Goal: Transaction & Acquisition: Book appointment/travel/reservation

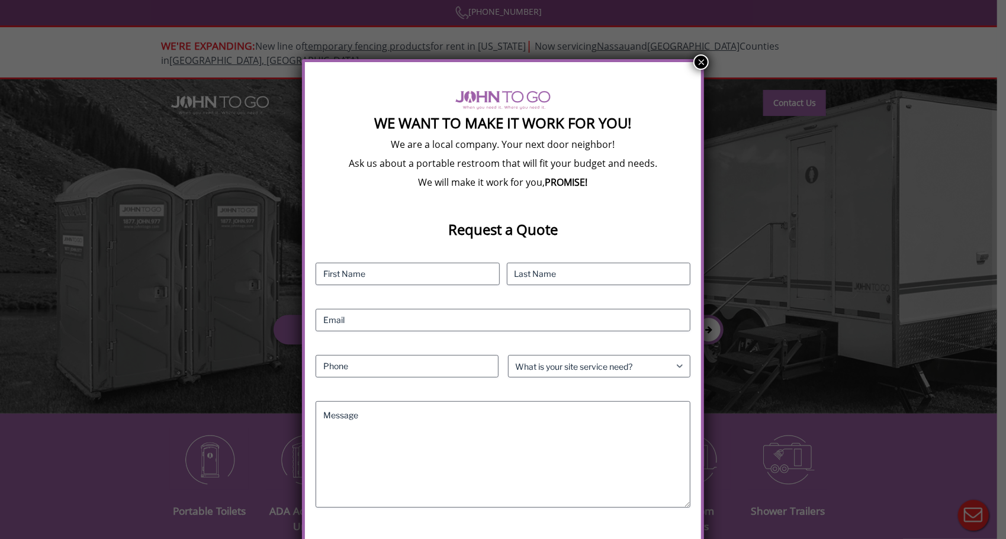
click at [699, 64] on button "×" at bounding box center [700, 61] width 15 height 15
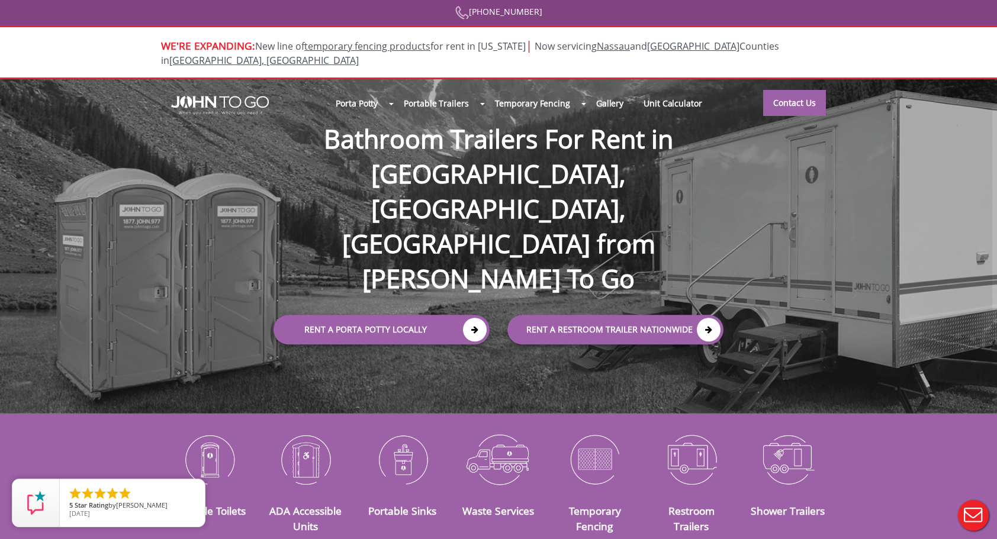
click at [466, 265] on div at bounding box center [498, 269] width 997 height 539
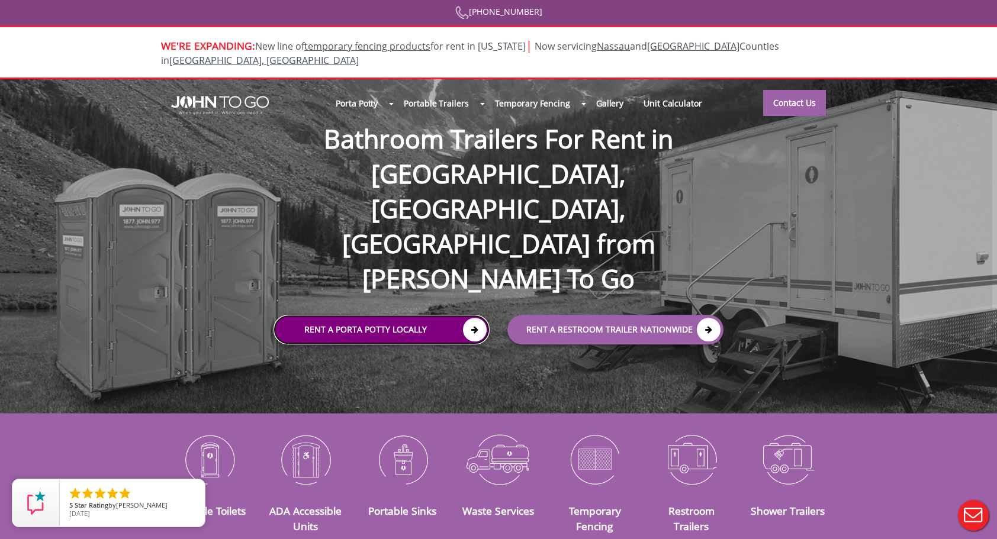
click at [471, 318] on icon at bounding box center [475, 330] width 24 height 24
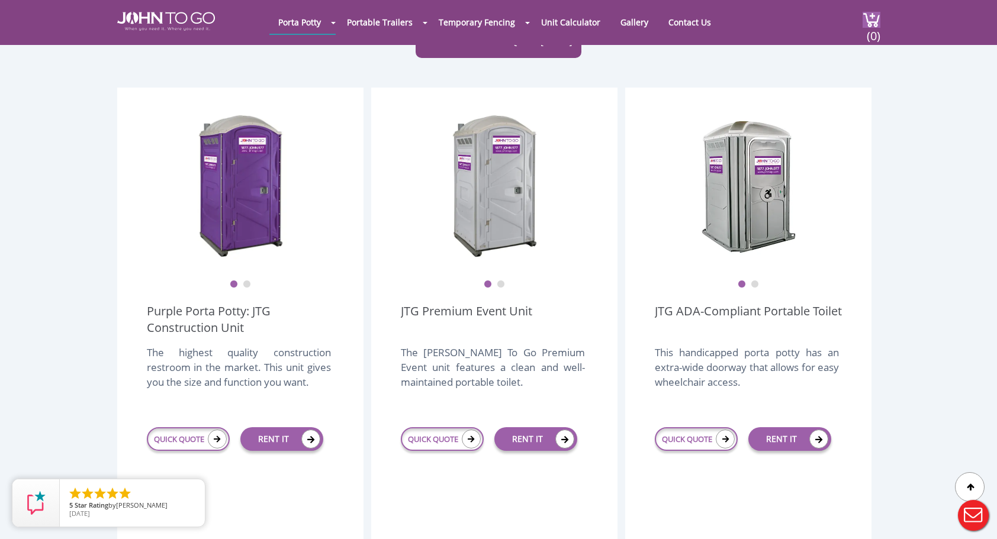
scroll to position [296, 0]
click at [287, 428] on link "RENT IT" at bounding box center [281, 440] width 83 height 24
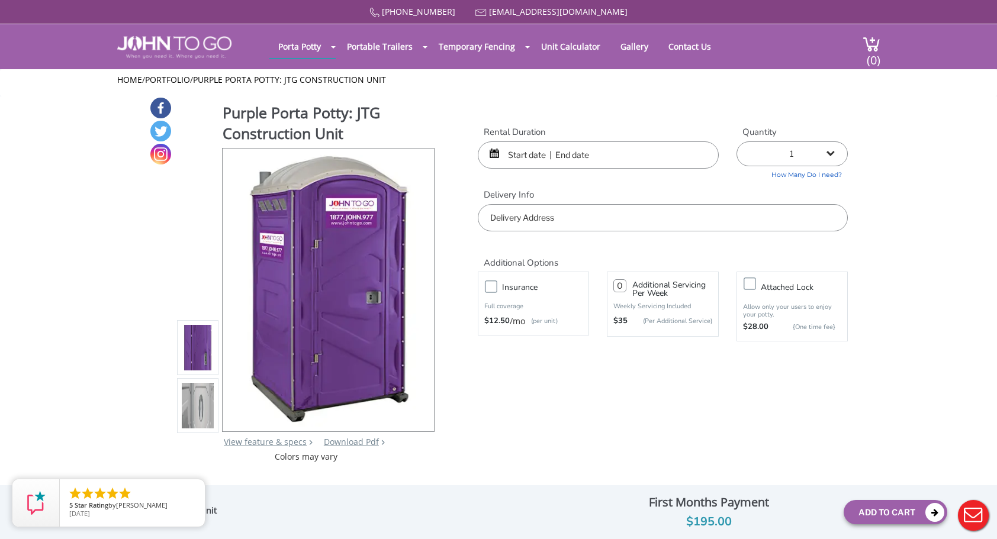
click at [539, 156] on input "text" at bounding box center [598, 154] width 241 height 27
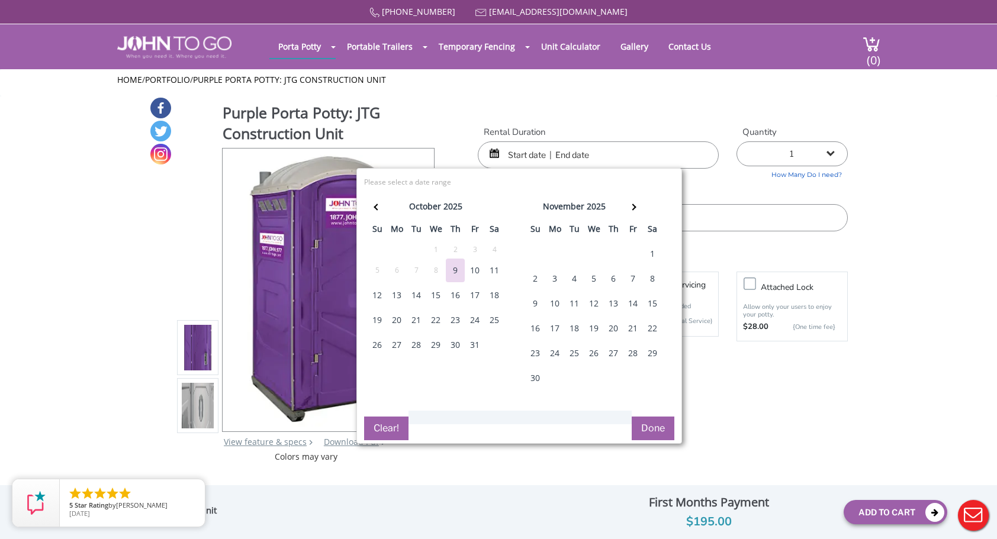
click at [485, 265] on div "11" at bounding box center [494, 271] width 19 height 24
click at [480, 265] on div "10" at bounding box center [474, 271] width 19 height 24
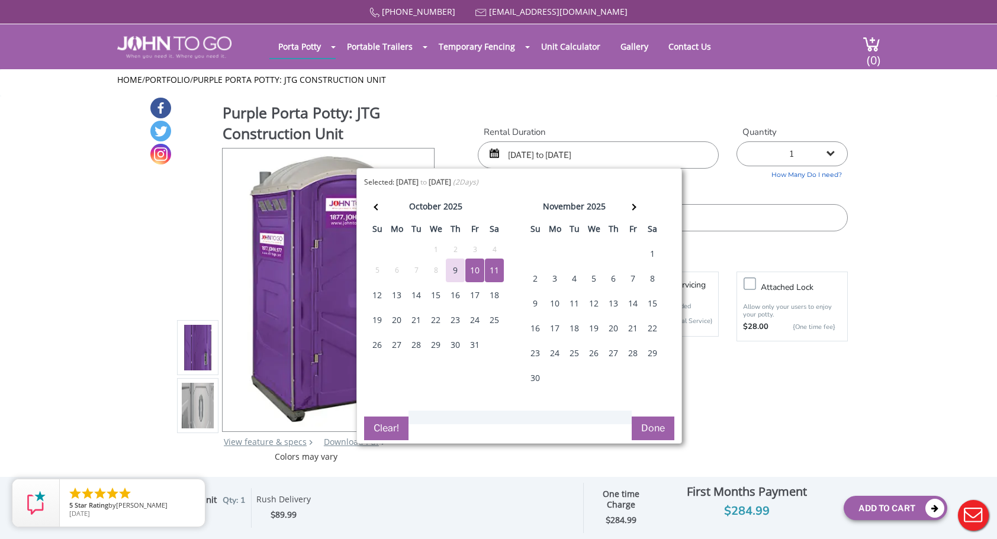
click at [482, 262] on div "10" at bounding box center [474, 271] width 19 height 24
click at [456, 271] on div "9" at bounding box center [455, 271] width 19 height 24
type input "10/09/2025 to 10/10/2025"
click at [461, 271] on div "9" at bounding box center [455, 271] width 19 height 24
click at [477, 269] on div "10" at bounding box center [474, 271] width 19 height 24
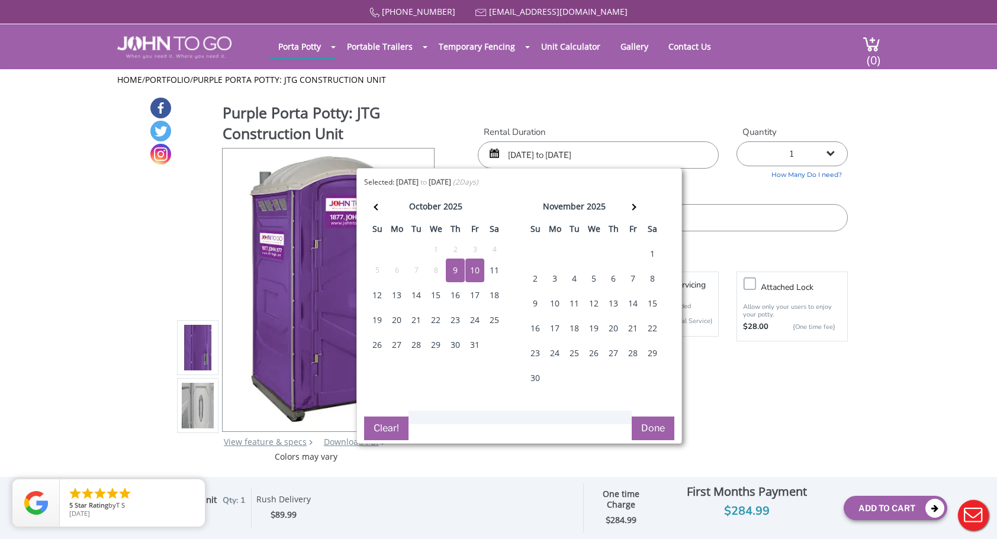
click at [455, 273] on div "9" at bounding box center [455, 271] width 19 height 24
click at [462, 144] on div "Purple Porta Potty: JTG Construction Unit View feature & specs Download Pdf Pro…" at bounding box center [498, 279] width 699 height 366
